Goal: Navigation & Orientation: Find specific page/section

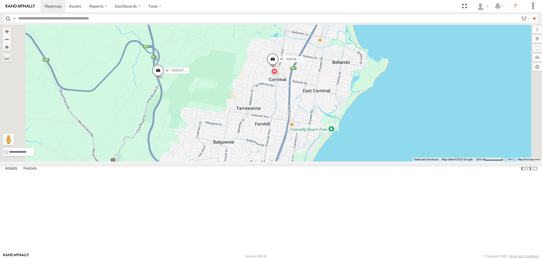
click at [346, 132] on div "W - CN51ES - Cameron Ashby W - ADS247 - Nassir Hull W - KB438 - Navarone Darjan…" at bounding box center [271, 93] width 542 height 137
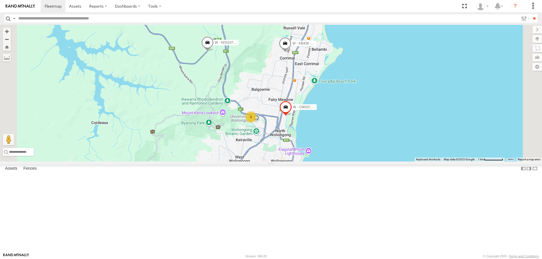
click at [214, 51] on span at bounding box center [207, 43] width 12 height 15
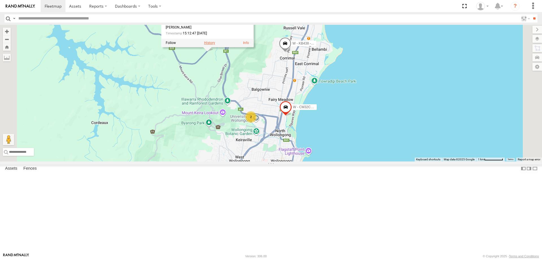
click at [215, 45] on label at bounding box center [209, 43] width 11 height 4
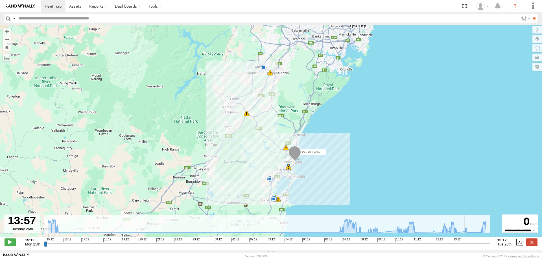
drag, startPoint x: 45, startPoint y: 246, endPoint x: 333, endPoint y: 183, distance: 294.9
click at [464, 244] on input "range" at bounding box center [267, 243] width 446 height 5
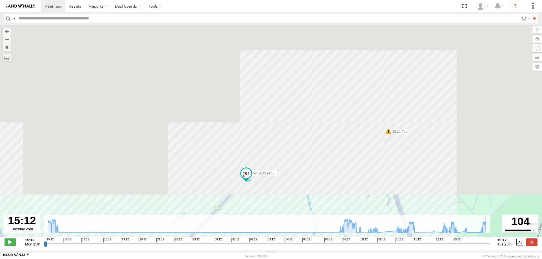
drag, startPoint x: 465, startPoint y: 247, endPoint x: 388, endPoint y: 211, distance: 84.4
type input "**********"
click at [487, 245] on input "range" at bounding box center [267, 243] width 446 height 5
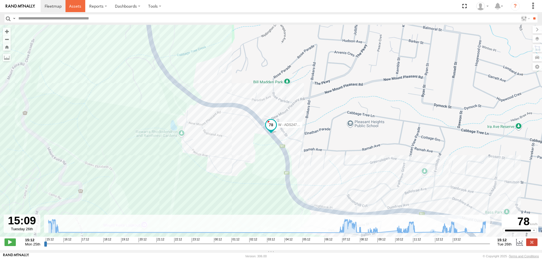
click at [76, 6] on span at bounding box center [75, 5] width 12 height 5
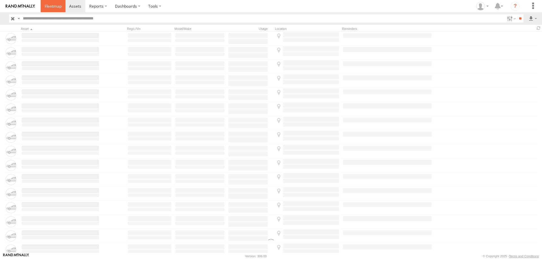
click at [55, 6] on span at bounding box center [53, 5] width 17 height 5
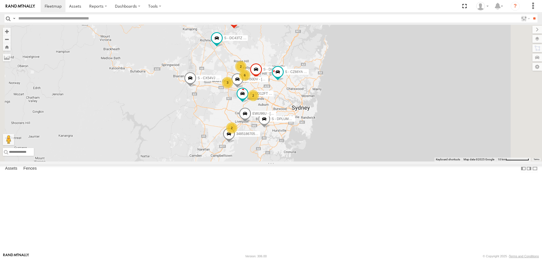
drag, startPoint x: 439, startPoint y: 213, endPoint x: 434, endPoint y: 127, distance: 86.2
click at [438, 124] on div "B - DG93WL - Josh Fahd DN88VL - Ethan Woods W - ADS247 - Nassir Hull S - CX54VJ…" at bounding box center [271, 93] width 542 height 137
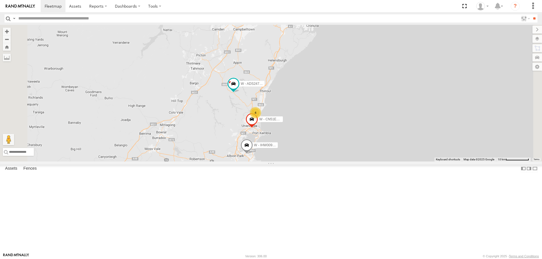
drag, startPoint x: 377, startPoint y: 195, endPoint x: 379, endPoint y: 171, distance: 24.6
click at [403, 145] on div "B - DG93WL - Josh Fahd DN88VL - Ethan Woods W - ADS247 - Nassir Hull S - CX54VJ…" at bounding box center [271, 93] width 542 height 137
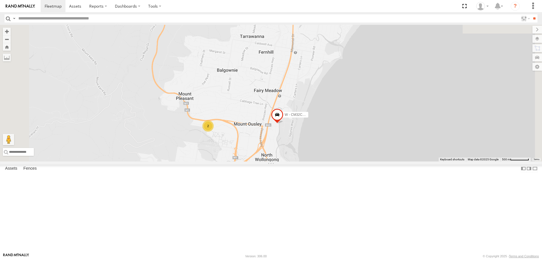
drag, startPoint x: 434, startPoint y: 140, endPoint x: 414, endPoint y: 177, distance: 41.9
click at [414, 162] on div "B - DG93WL - Josh Fahd DN88VL - Ethan Woods W - ADS247 - Nassir Hull S - CX54VJ…" at bounding box center [271, 93] width 542 height 137
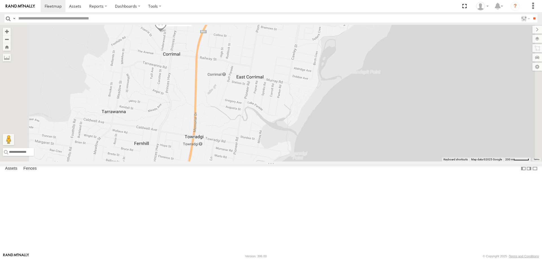
drag, startPoint x: 254, startPoint y: 85, endPoint x: 262, endPoint y: 103, distance: 18.8
click at [266, 103] on div "B - DG93WL - Josh Fahd DN88VL - Ethan Woods W - ADS247 - Nassir Hull S - CX54VJ…" at bounding box center [271, 93] width 542 height 137
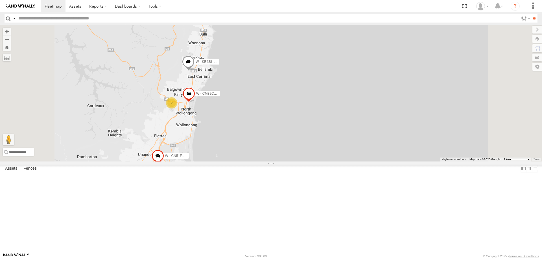
drag, startPoint x: 323, startPoint y: 132, endPoint x: 336, endPoint y: 87, distance: 46.1
click at [336, 87] on div "B - DG93WL - Josh Fahd DN88VL - Ethan Woods W - ADS247 - Nassir Hull S - CX54VJ…" at bounding box center [271, 93] width 542 height 137
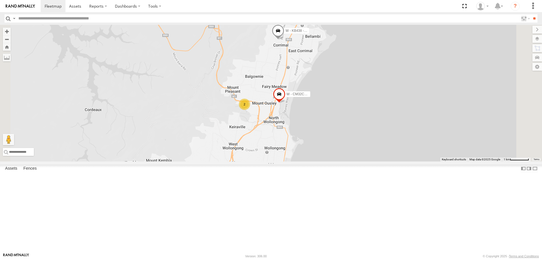
drag, startPoint x: 399, startPoint y: 76, endPoint x: 402, endPoint y: 171, distance: 95.7
click at [402, 162] on div "B - DG93WL - Josh Fahd DN88VL - Ethan Woods W - ADS247 - Nassir Hull S - CX54VJ…" at bounding box center [271, 93] width 542 height 137
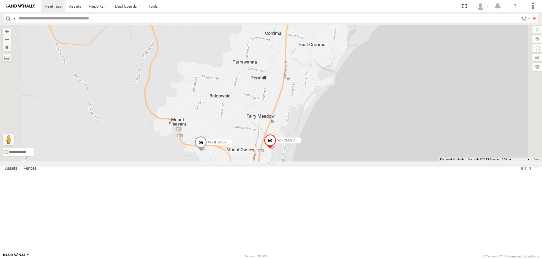
drag, startPoint x: 451, startPoint y: 180, endPoint x: 446, endPoint y: 111, distance: 68.7
click at [446, 111] on div "W - IHW007 - Paul Whatman W - KB438 - Navarone Darjani W - CM32CA - Transit" at bounding box center [271, 93] width 542 height 137
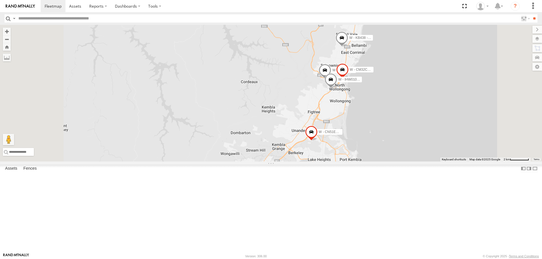
drag, startPoint x: 456, startPoint y: 169, endPoint x: 454, endPoint y: 164, distance: 6.0
click at [454, 162] on div "W - IHW007 - Paul Whatman W - KB438 - Navarone Darjani W - CM32CA - Transit W -…" at bounding box center [271, 93] width 542 height 137
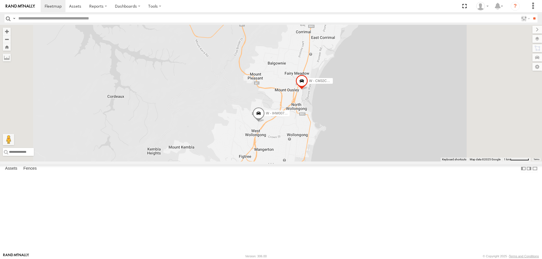
drag, startPoint x: 451, startPoint y: 123, endPoint x: 401, endPoint y: 125, distance: 49.7
click at [432, 162] on div "W - CN51ES - Cameron Ashby W - IHW007 - Paul Whatman W - KB438 - Navarone Darja…" at bounding box center [271, 93] width 542 height 137
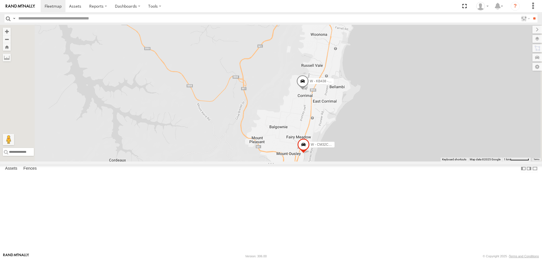
drag, startPoint x: 433, startPoint y: 169, endPoint x: 423, endPoint y: 122, distance: 47.5
click at [424, 124] on div "W - IHW007 - Paul Whatman W - KB438 - Navarone Darjani W - CM32CA - Transit" at bounding box center [271, 93] width 542 height 137
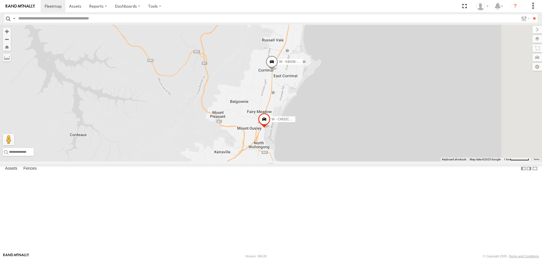
drag, startPoint x: 385, startPoint y: 201, endPoint x: 385, endPoint y: 209, distance: 8.2
click at [385, 162] on div "W - CN51ES - Cameron Ashby W - IHW007 - Paul Whatman W - CM32CA - Transit W - K…" at bounding box center [271, 93] width 542 height 137
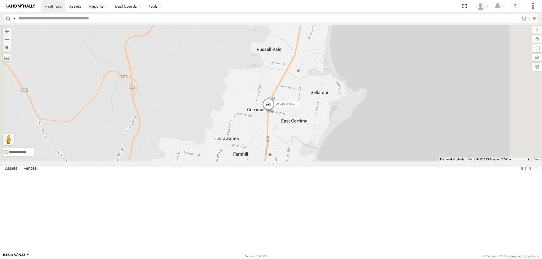
drag, startPoint x: 387, startPoint y: 181, endPoint x: 375, endPoint y: 158, distance: 25.7
click at [378, 157] on div "W - CN51ES - Cameron Ashby W - IHW007 - Paul Whatman W - CM32CA - Transit W - K…" at bounding box center [271, 93] width 542 height 137
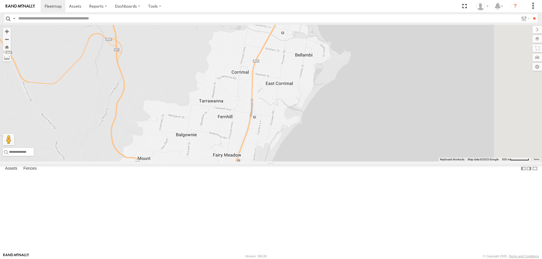
drag, startPoint x: 385, startPoint y: 212, endPoint x: 392, endPoint y: 123, distance: 90.0
click at [392, 123] on div "W - CM32CA - Transit" at bounding box center [271, 93] width 542 height 137
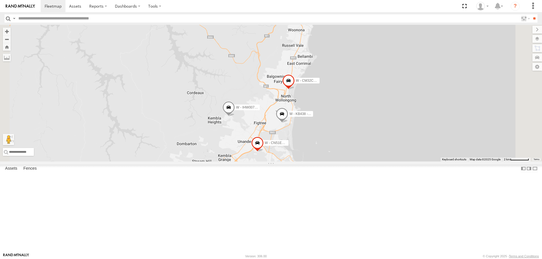
drag, startPoint x: 393, startPoint y: 197, endPoint x: 387, endPoint y: 170, distance: 28.1
click at [388, 162] on div "W - CM32CA - Transit W - CN51ES - Cameron Ashby W - IHW007 - Paul Whatman W - K…" at bounding box center [271, 93] width 542 height 137
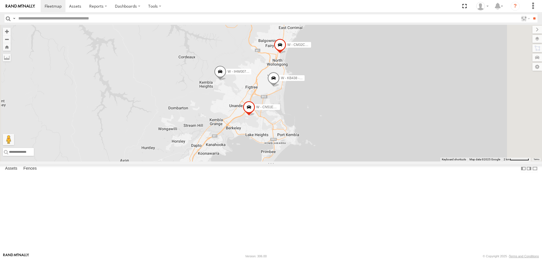
drag, startPoint x: 391, startPoint y: 148, endPoint x: 390, endPoint y: 143, distance: 5.3
click at [390, 143] on div "W - CM32CA - Transit W - CN51ES - Cameron Ashby W - IHW007 - Paul Whatman W - K…" at bounding box center [271, 93] width 542 height 137
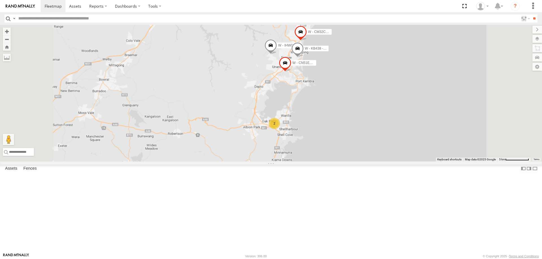
drag, startPoint x: 408, startPoint y: 197, endPoint x: 405, endPoint y: 168, distance: 28.7
click at [405, 162] on div "W - CM32CA - Transit W - CN51ES - Cameron Ashby W - IHW007 - Paul Whatman W - K…" at bounding box center [271, 93] width 542 height 137
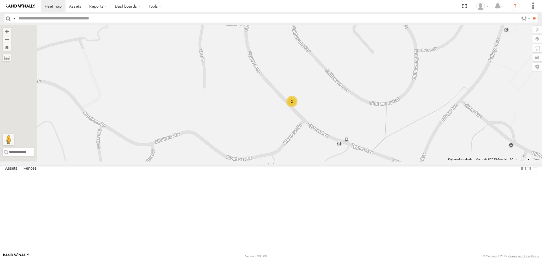
click at [297, 107] on div "2" at bounding box center [291, 101] width 11 height 11
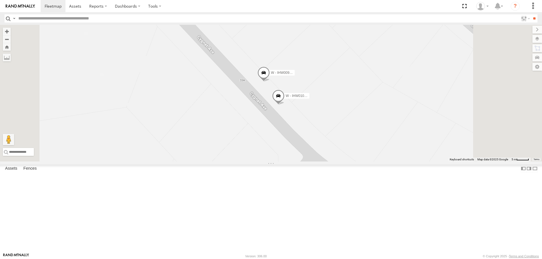
click at [270, 82] on span at bounding box center [263, 74] width 12 height 15
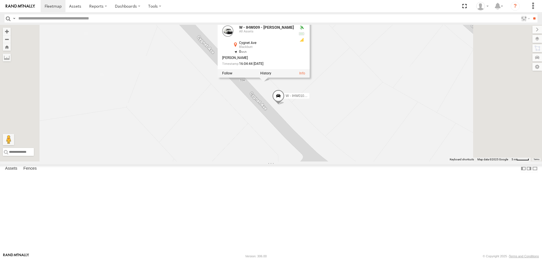
click at [284, 105] on span at bounding box center [278, 97] width 12 height 15
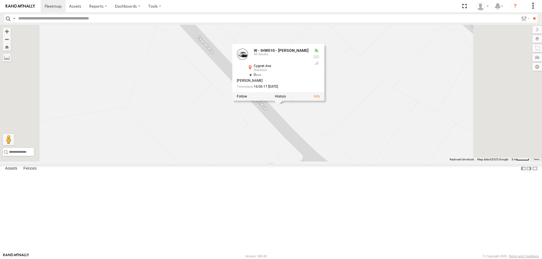
click at [428, 146] on div "W - CM32CA - Transit W - CN51ES - Cameron Ashby W - IHW007 - Paul Whatman W - K…" at bounding box center [271, 93] width 542 height 137
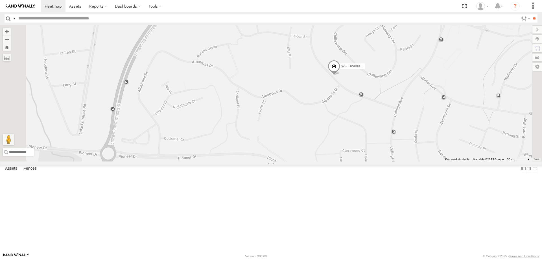
drag, startPoint x: 452, startPoint y: 127, endPoint x: 301, endPoint y: 143, distance: 152.6
click at [301, 143] on div "W - IHW009 - [PERSON_NAME]" at bounding box center [271, 93] width 542 height 137
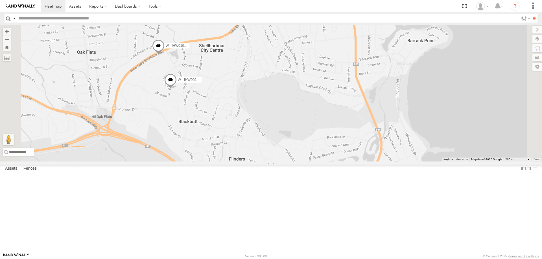
drag, startPoint x: 294, startPoint y: 178, endPoint x: 289, endPoint y: 173, distance: 6.8
click at [289, 162] on div "W - IHW009 - Geoff Cooper W - IHW010 - Scott Carey" at bounding box center [271, 93] width 542 height 137
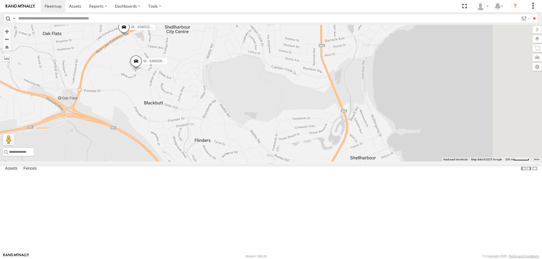
drag, startPoint x: 347, startPoint y: 94, endPoint x: 318, endPoint y: 73, distance: 35.9
click at [318, 73] on div "W - IHW009 - Geoff Cooper W - IHW010 - Scott Carey" at bounding box center [271, 93] width 542 height 137
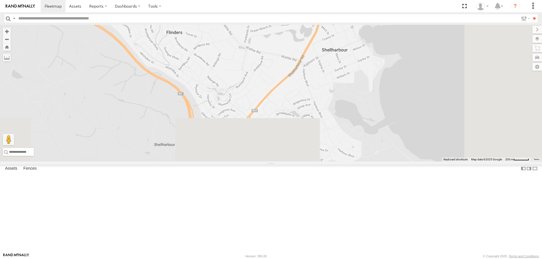
drag, startPoint x: 370, startPoint y: 208, endPoint x: 346, endPoint y: 113, distance: 98.2
click at [346, 113] on div "W - IHW009 - Geoff Cooper W - IHW010 - Scott Carey" at bounding box center [271, 93] width 542 height 137
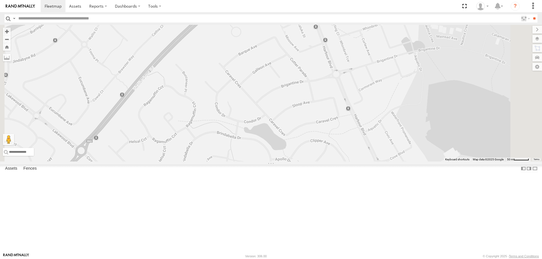
drag, startPoint x: 388, startPoint y: 109, endPoint x: 358, endPoint y: 198, distance: 94.8
click at [358, 162] on div "W - IHW009 - Geoff Cooper W - IHW010 - Scott Carey" at bounding box center [271, 93] width 542 height 137
drag, startPoint x: 375, startPoint y: 114, endPoint x: 361, endPoint y: 197, distance: 84.3
click at [361, 162] on div "W - IHW009 - Geoff Cooper W - IHW010 - Scott Carey" at bounding box center [271, 93] width 542 height 137
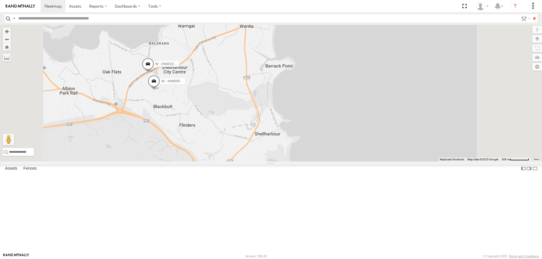
drag, startPoint x: 333, startPoint y: 157, endPoint x: 315, endPoint y: 208, distance: 53.8
click at [315, 162] on div "W - IHW009 - Geoff Cooper W - IHW010 - Scott Carey" at bounding box center [271, 93] width 542 height 137
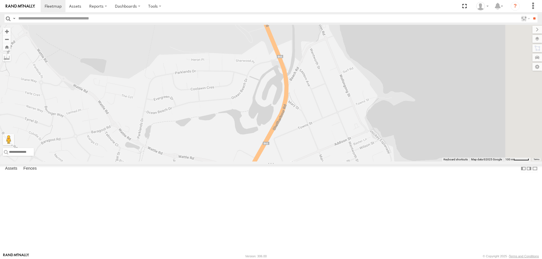
drag, startPoint x: 404, startPoint y: 85, endPoint x: 375, endPoint y: 165, distance: 85.2
click at [390, 146] on div "W - IHW009 - Geoff Cooper W - IHW010 - Scott Carey" at bounding box center [271, 93] width 542 height 137
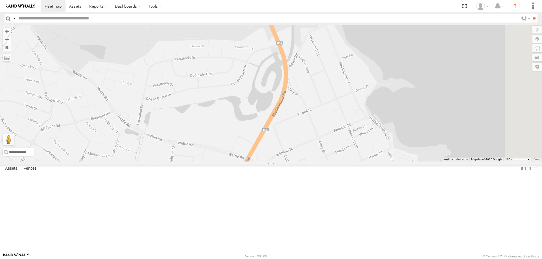
drag, startPoint x: 313, startPoint y: 177, endPoint x: 313, endPoint y: 139, distance: 38.1
click at [313, 139] on div "W - IHW009 - Geoff Cooper W - IHW010 - Scott Carey" at bounding box center [271, 93] width 542 height 137
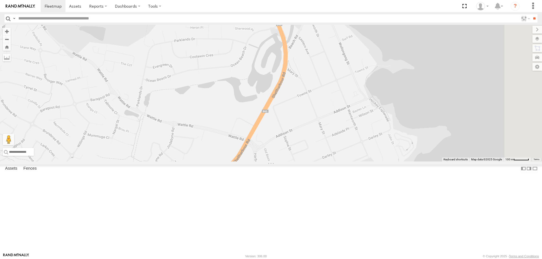
drag, startPoint x: 330, startPoint y: 211, endPoint x: 330, endPoint y: 239, distance: 28.2
click at [330, 162] on div "W - IHW009 - Geoff Cooper W - IHW010 - Scott Carey" at bounding box center [271, 93] width 542 height 137
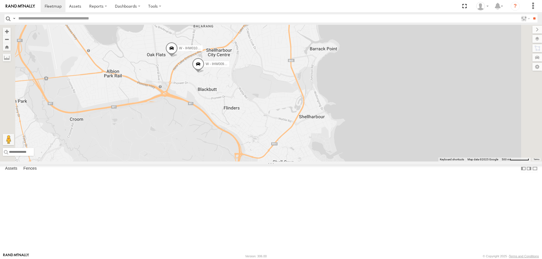
drag, startPoint x: 450, startPoint y: 129, endPoint x: 447, endPoint y: 131, distance: 3.4
click at [447, 131] on div "W - IHW009 - Geoff Cooper W - IHW010 - Scott Carey" at bounding box center [271, 93] width 542 height 137
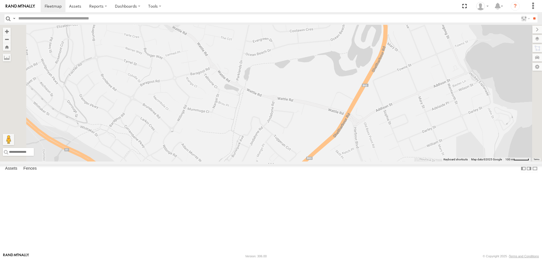
drag, startPoint x: 389, startPoint y: 138, endPoint x: 382, endPoint y: 117, distance: 22.9
click at [382, 117] on div "W - IHW009 - Geoff Cooper W - IHW010 - Scott Carey" at bounding box center [271, 93] width 542 height 137
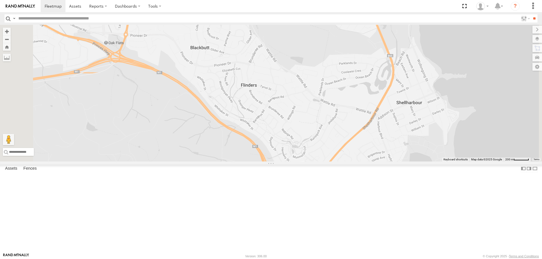
drag, startPoint x: 322, startPoint y: 138, endPoint x: 379, endPoint y: 161, distance: 61.0
click at [379, 161] on div "W - IHW009 - Geoff Cooper W - IHW010 - Scott Carey" at bounding box center [271, 93] width 542 height 137
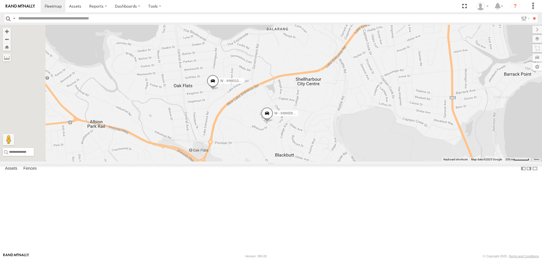
drag, startPoint x: 291, startPoint y: 114, endPoint x: 301, endPoint y: 176, distance: 63.3
click at [301, 162] on div "W - IHW009 - Geoff Cooper W - IHW010 - Scott Carey" at bounding box center [271, 93] width 542 height 137
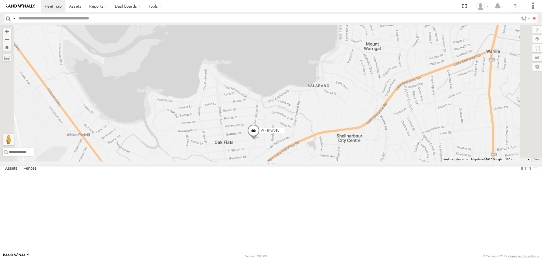
drag, startPoint x: 449, startPoint y: 206, endPoint x: 321, endPoint y: 151, distance: 139.5
click at [322, 151] on div "W - IHW009 - Geoff Cooper W - IHW010 - Scott Carey" at bounding box center [271, 93] width 542 height 137
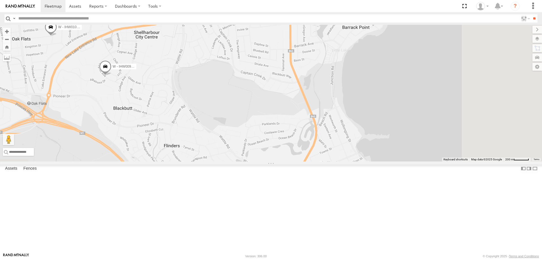
drag, startPoint x: 420, startPoint y: 146, endPoint x: 396, endPoint y: 135, distance: 27.2
click at [396, 135] on div "W - IHW009 - Geoff Cooper W - IHW010 - Scott Carey" at bounding box center [271, 93] width 542 height 137
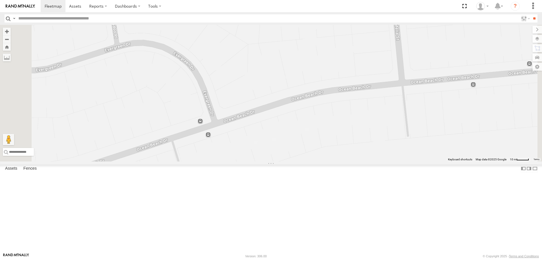
drag, startPoint x: 280, startPoint y: 200, endPoint x: 280, endPoint y: 168, distance: 32.7
click at [280, 162] on div "W - IHW009 - Geoff Cooper W - IHW010 - Scott Carey" at bounding box center [271, 93] width 542 height 137
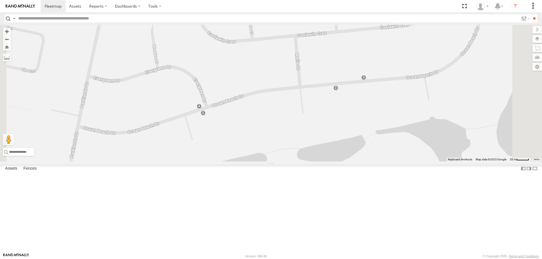
drag, startPoint x: 256, startPoint y: 103, endPoint x: 271, endPoint y: 141, distance: 40.5
click at [271, 141] on div "W - IHW009 - Geoff Cooper W - IHW010 - Scott Carey" at bounding box center [271, 93] width 542 height 137
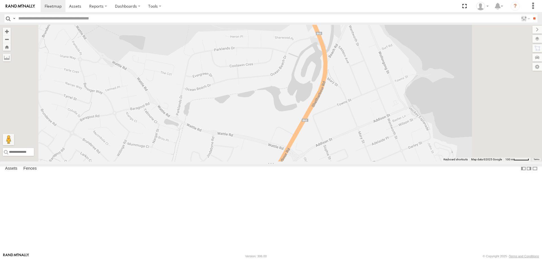
drag, startPoint x: 341, startPoint y: 161, endPoint x: 334, endPoint y: 116, distance: 46.0
click at [334, 116] on div "W - IHW009 - Geoff Cooper W - IHW010 - Scott Carey" at bounding box center [271, 93] width 542 height 137
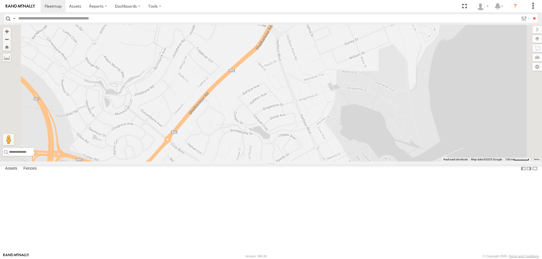
click at [536, 39] on label at bounding box center [537, 39] width 10 height 8
click at [0, 0] on label at bounding box center [0, 0] width 0 height 0
click at [0, 0] on span "Satellite" at bounding box center [0, 0] width 0 height 0
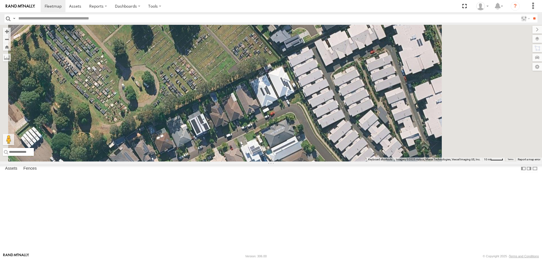
click at [272, 127] on div "W - IHW009 - Geoff Cooper W - IHW010 - Scott Carey" at bounding box center [271, 93] width 542 height 137
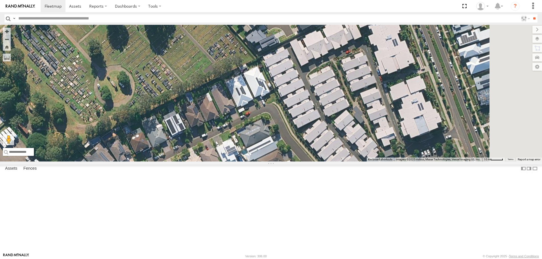
drag, startPoint x: 311, startPoint y: 102, endPoint x: 234, endPoint y: 197, distance: 121.5
click at [234, 162] on div "W - IHW009 - Geoff Cooper W - IHW010 - Scott Carey" at bounding box center [271, 93] width 542 height 137
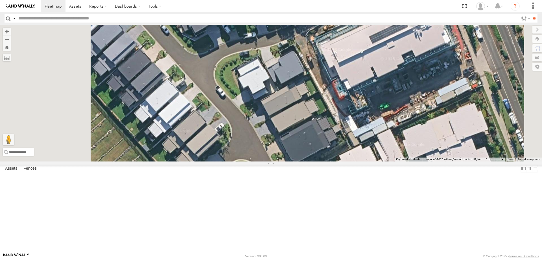
drag, startPoint x: 260, startPoint y: 123, endPoint x: 271, endPoint y: 124, distance: 11.3
click at [271, 124] on div "W - IHW009 - Geoff Cooper W - IHW010 - Scott Carey" at bounding box center [271, 93] width 542 height 137
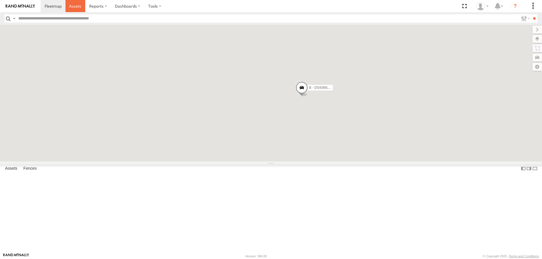
click at [74, 5] on span at bounding box center [75, 5] width 12 height 5
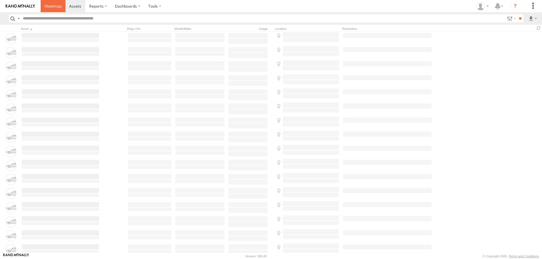
click at [60, 7] on span at bounding box center [53, 5] width 17 height 5
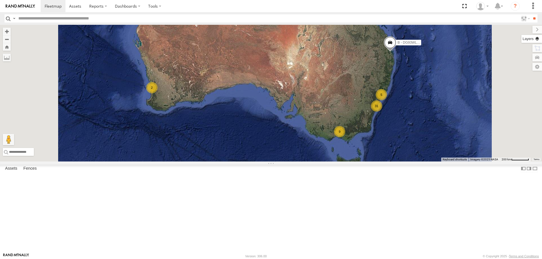
click at [536, 38] on label at bounding box center [531, 39] width 21 height 8
click at [0, 0] on label at bounding box center [0, 0] width 0 height 0
click at [0, 0] on span "Roadmap" at bounding box center [0, 0] width 0 height 0
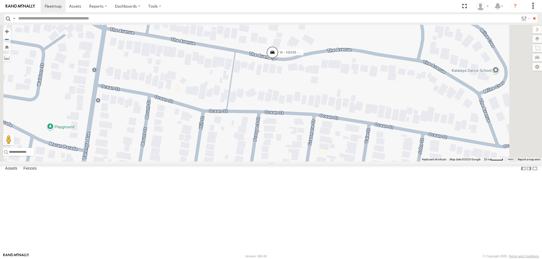
click at [278, 61] on span at bounding box center [272, 53] width 12 height 15
click at [0, 0] on span "Satellite" at bounding box center [0, 0] width 0 height 0
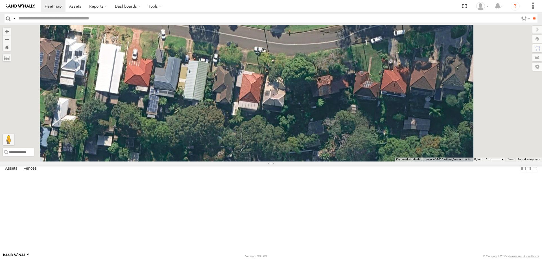
click at [367, 110] on div "B - DG93WL - Josh Fahd W - ADS247 - Nassir Hull S - CZ66YA - Daniel Attard S - …" at bounding box center [271, 93] width 542 height 137
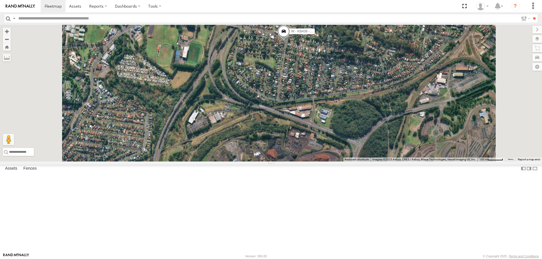
click at [0, 0] on span "Roadmap" at bounding box center [0, 0] width 0 height 0
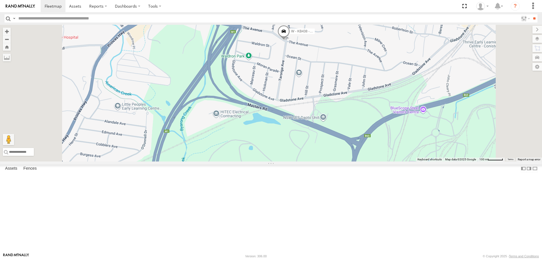
click at [290, 40] on span at bounding box center [283, 32] width 12 height 15
click at [291, 34] on label at bounding box center [285, 32] width 11 height 4
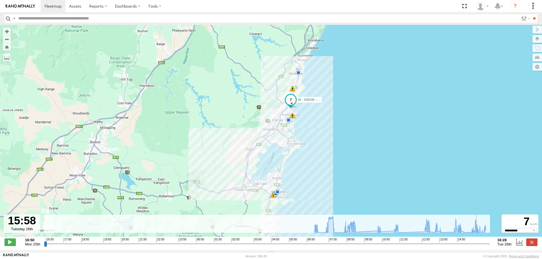
drag, startPoint x: 45, startPoint y: 246, endPoint x: 479, endPoint y: 243, distance: 433.6
click at [479, 243] on input "range" at bounding box center [267, 243] width 446 height 5
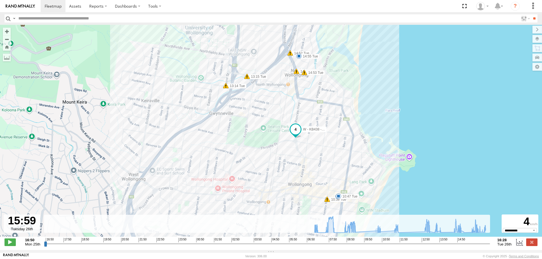
click at [462, 246] on input "range" at bounding box center [267, 243] width 446 height 5
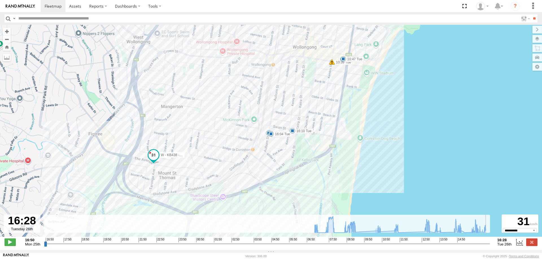
drag, startPoint x: 462, startPoint y: 247, endPoint x: 526, endPoint y: 247, distance: 63.8
type input "**********"
click at [490, 247] on input "range" at bounding box center [267, 243] width 446 height 5
drag, startPoint x: 77, startPoint y: 8, endPoint x: 61, endPoint y: 8, distance: 15.5
click at [77, 8] on span at bounding box center [75, 5] width 12 height 5
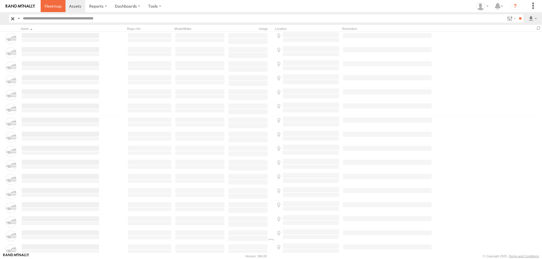
click at [52, 6] on span at bounding box center [53, 5] width 17 height 5
